Goal: Task Accomplishment & Management: Manage account settings

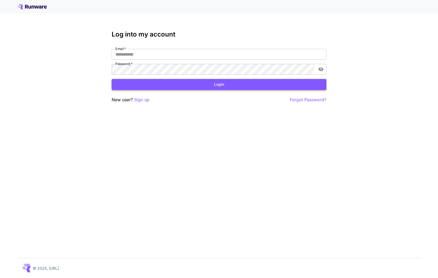
type input "**********"
click at [182, 84] on button "Login" at bounding box center [219, 84] width 215 height 11
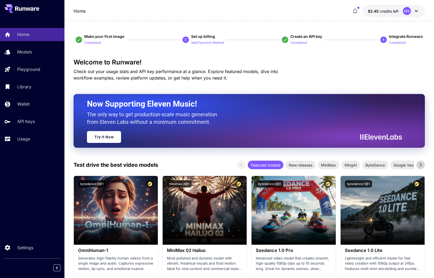
click at [380, 11] on span "credits left" at bounding box center [389, 11] width 19 height 5
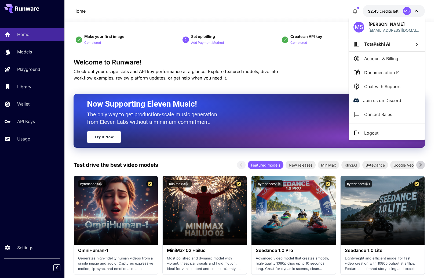
click at [384, 11] on div at bounding box center [219, 139] width 438 height 278
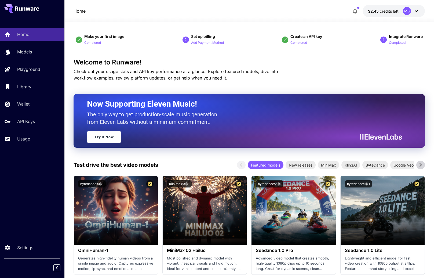
click at [243, 99] on h2 "Now Supporting Eleven Music!" at bounding box center [242, 104] width 311 height 10
click at [44, 138] on div "Usage" at bounding box center [39, 138] width 42 height 6
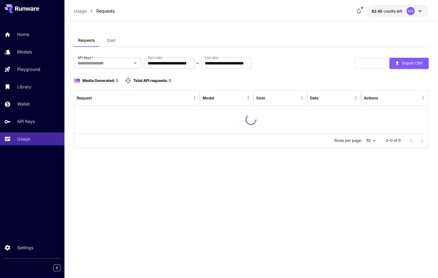
click at [382, 14] on button "$2.45 credits left MS" at bounding box center [397, 11] width 62 height 12
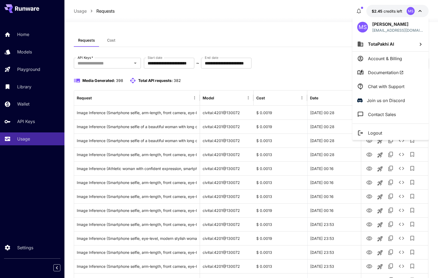
click at [391, 13] on div at bounding box center [219, 139] width 438 height 278
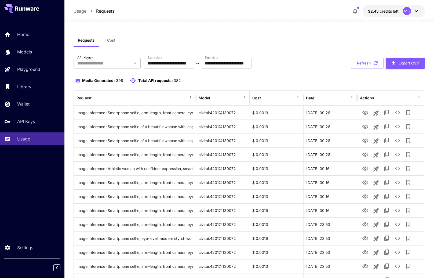
click at [392, 13] on span "credits left" at bounding box center [389, 11] width 19 height 5
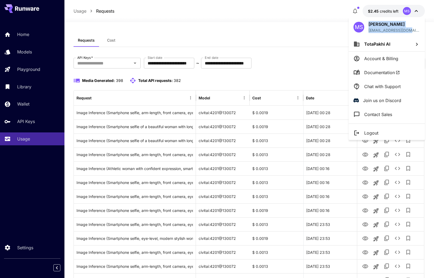
drag, startPoint x: 390, startPoint y: 32, endPoint x: 413, endPoint y: 37, distance: 23.3
click at [413, 33] on div "[PERSON_NAME] [EMAIL_ADDRESS][DOMAIN_NAME]" at bounding box center [393, 27] width 51 height 12
click at [413, 33] on p "[EMAIL_ADDRESS][DOMAIN_NAME]" at bounding box center [393, 30] width 51 height 6
click at [301, 30] on div at bounding box center [219, 139] width 438 height 278
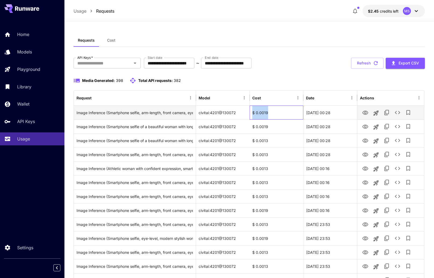
drag, startPoint x: 268, startPoint y: 114, endPoint x: 250, endPoint y: 114, distance: 18.2
click at [250, 114] on div "$ 0.0019" at bounding box center [276, 112] width 54 height 14
click at [226, 115] on div "civitai:4201@130072" at bounding box center [223, 112] width 54 height 14
click at [260, 114] on div "$ 0.0019" at bounding box center [276, 112] width 54 height 14
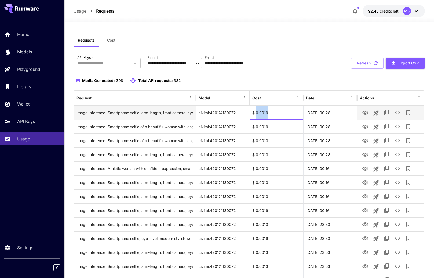
click at [260, 114] on div "$ 0.0019" at bounding box center [276, 112] width 54 height 14
click at [305, 115] on div "[DATE] 00:28" at bounding box center [330, 112] width 54 height 14
click at [402, 113] on button "See details" at bounding box center [397, 112] width 11 height 11
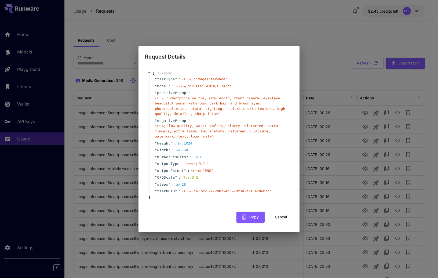
click at [281, 213] on button "Cancel" at bounding box center [281, 216] width 24 height 11
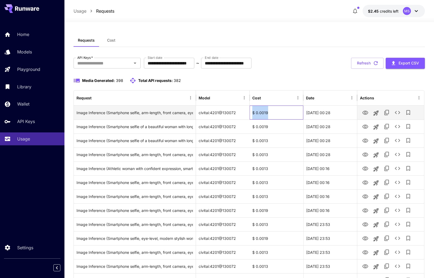
drag, startPoint x: 270, startPoint y: 114, endPoint x: 251, endPoint y: 114, distance: 19.3
click at [251, 114] on div "$ 0.0019" at bounding box center [276, 112] width 54 height 14
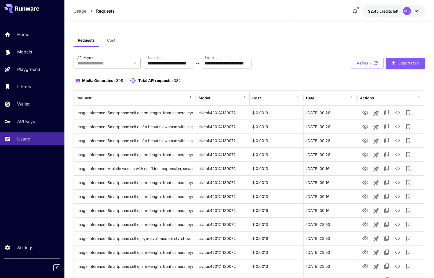
click at [214, 77] on div "Media Generated: 398 Total API requests: 382" at bounding box center [248, 80] width 351 height 6
drag, startPoint x: 82, startPoint y: 80, endPoint x: 167, endPoint y: 80, distance: 84.5
click at [167, 80] on div "Media Generated: 398 Total API requests: 382" at bounding box center [126, 80] width 107 height 6
click at [167, 80] on span "Total API requests:" at bounding box center [155, 80] width 35 height 5
drag, startPoint x: 179, startPoint y: 81, endPoint x: 83, endPoint y: 81, distance: 96.8
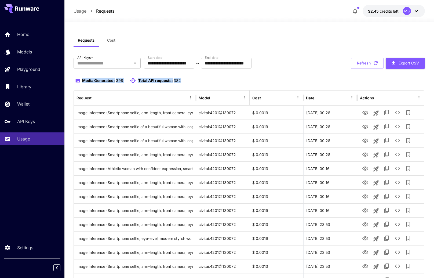
click at [83, 81] on div "Media Generated: 398 Total API requests: 382" at bounding box center [126, 80] width 107 height 6
click at [83, 81] on span "Media Generated:" at bounding box center [98, 80] width 33 height 5
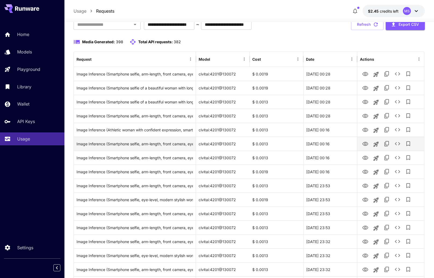
scroll to position [45, 0]
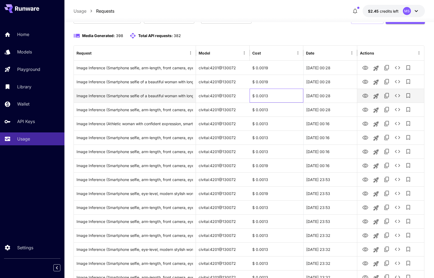
click at [266, 96] on div "$ 0.0013" at bounding box center [276, 96] width 54 height 14
click at [363, 96] on icon "View" at bounding box center [365, 96] width 6 height 6
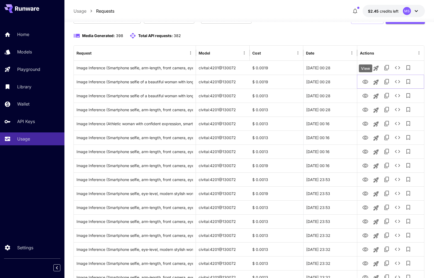
click at [365, 69] on div "View" at bounding box center [365, 68] width 13 height 8
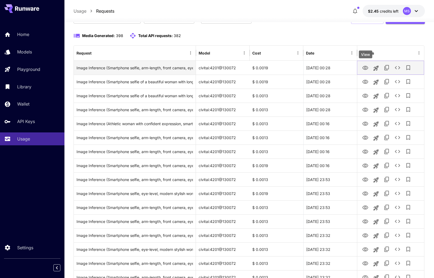
click at [365, 65] on icon "View" at bounding box center [365, 68] width 6 height 6
click at [397, 68] on icon "See details" at bounding box center [397, 67] width 6 height 6
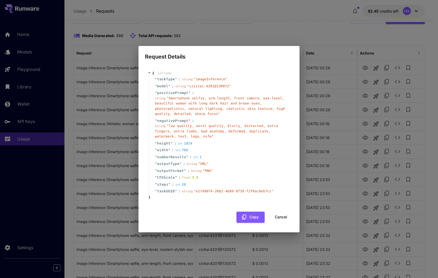
click at [281, 215] on button "Cancel" at bounding box center [281, 216] width 24 height 11
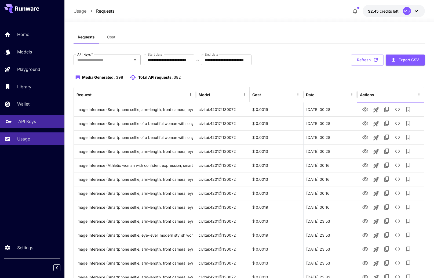
scroll to position [0, 0]
